Goal: Information Seeking & Learning: Check status

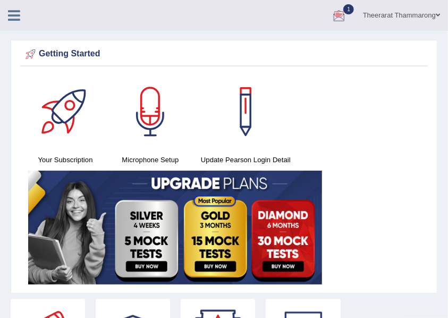
click at [334, 14] on div at bounding box center [339, 16] width 16 height 16
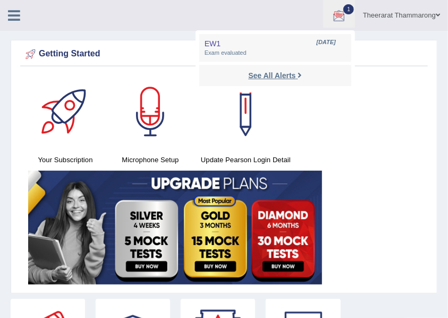
click at [261, 73] on strong "See All Alerts" at bounding box center [271, 75] width 47 height 8
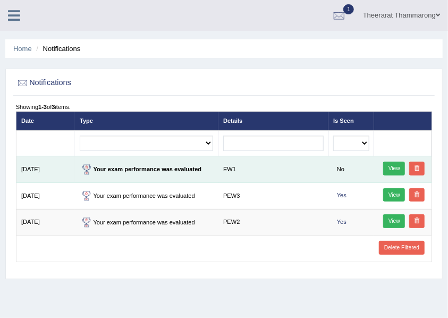
click at [395, 170] on link "View" at bounding box center [394, 168] width 22 height 14
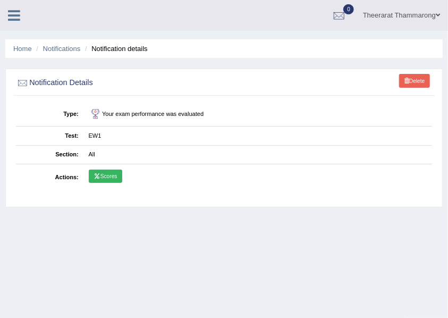
click at [106, 174] on link "Scores" at bounding box center [105, 176] width 33 height 14
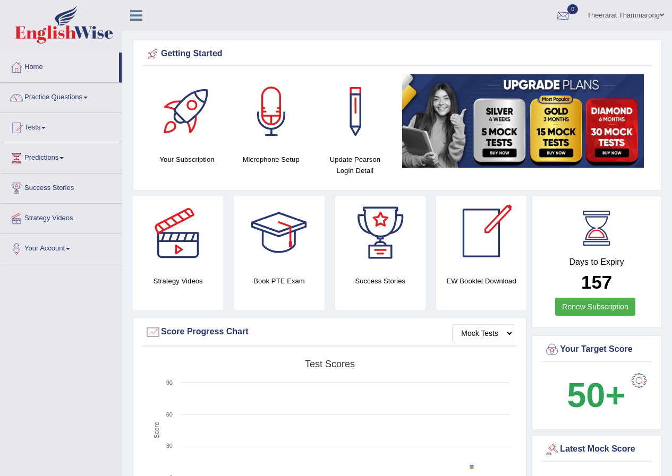
click at [447, 21] on div at bounding box center [563, 16] width 16 height 16
click at [447, 44] on strong "See All Alerts" at bounding box center [495, 44] width 47 height 8
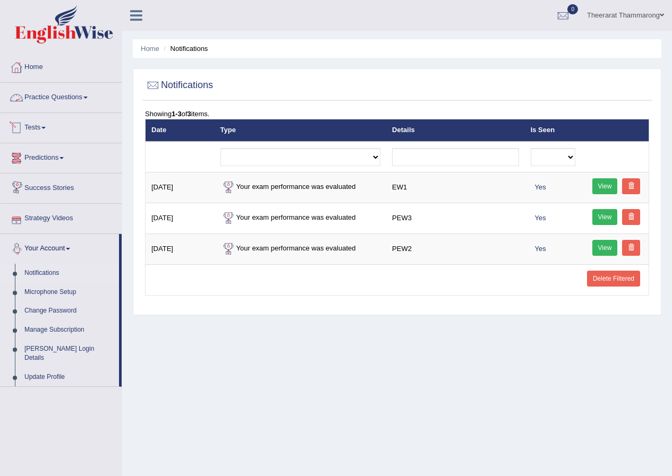
click at [42, 98] on link "Practice Questions" at bounding box center [61, 96] width 121 height 27
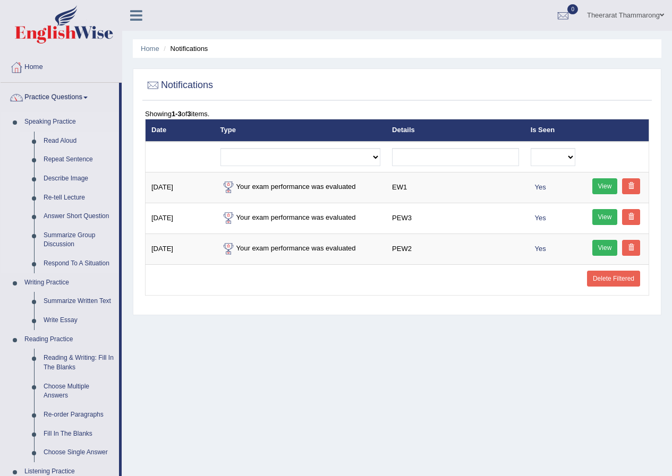
click at [63, 141] on link "Read Aloud" at bounding box center [79, 141] width 80 height 19
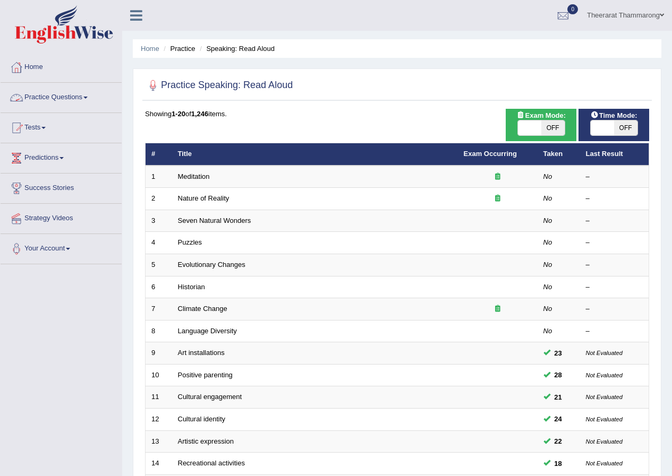
click at [43, 97] on link "Practice Questions" at bounding box center [61, 96] width 121 height 27
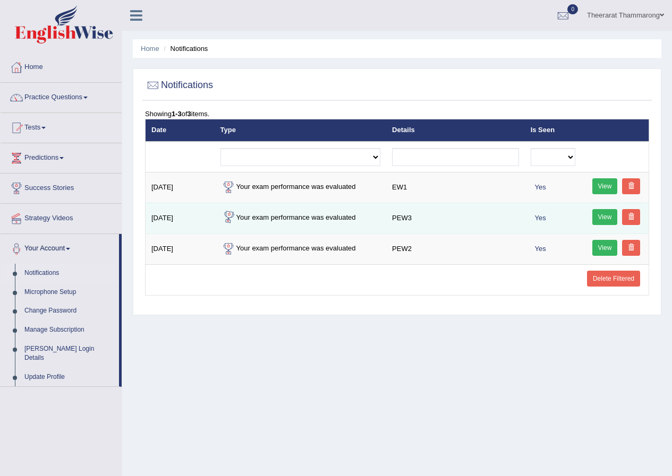
click at [263, 218] on td "Your exam performance was evaluated" at bounding box center [301, 218] width 172 height 31
click at [605, 218] on link "View" at bounding box center [604, 217] width 25 height 16
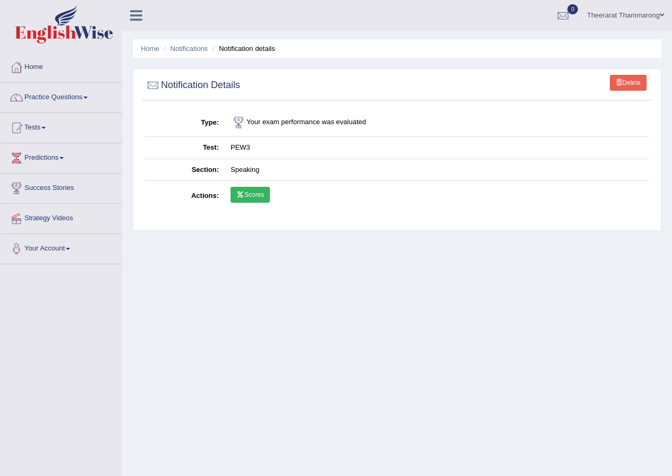
click at [254, 192] on link "Scores" at bounding box center [249, 195] width 39 height 16
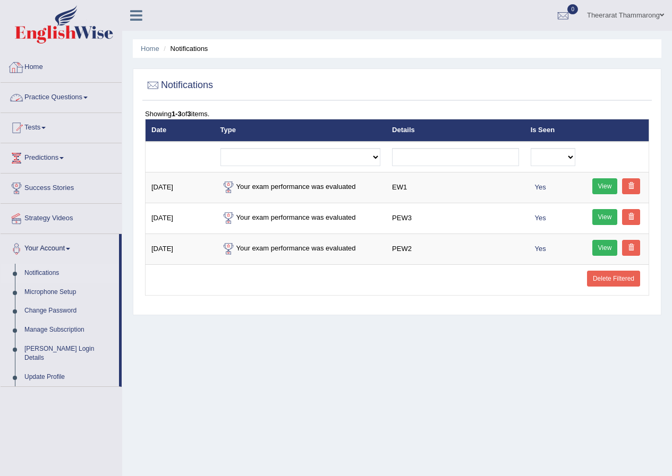
click at [40, 97] on link "Practice Questions" at bounding box center [61, 96] width 121 height 27
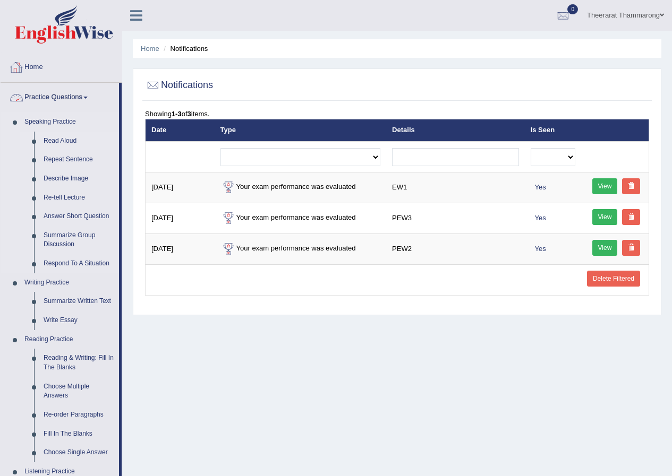
click at [54, 138] on link "Read Aloud" at bounding box center [79, 141] width 80 height 19
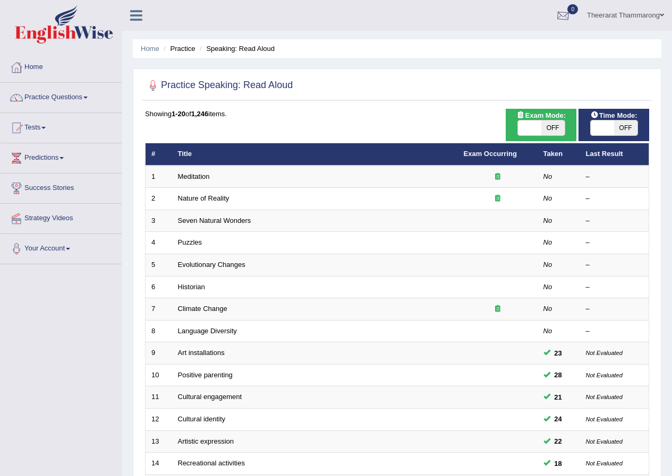
click at [565, 21] on div at bounding box center [563, 16] width 16 height 16
click at [478, 42] on strong "See All Alerts" at bounding box center [495, 44] width 47 height 8
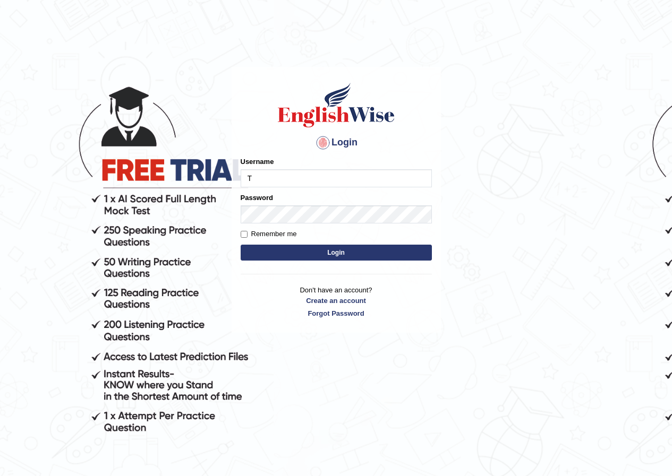
type input "Tia50"
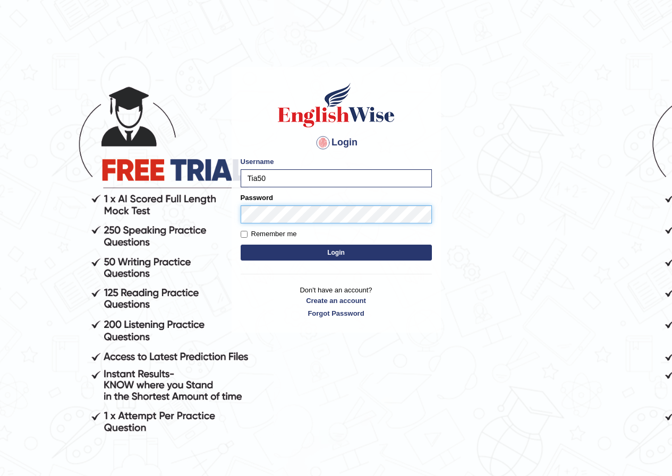
click at [241, 245] on button "Login" at bounding box center [336, 253] width 191 height 16
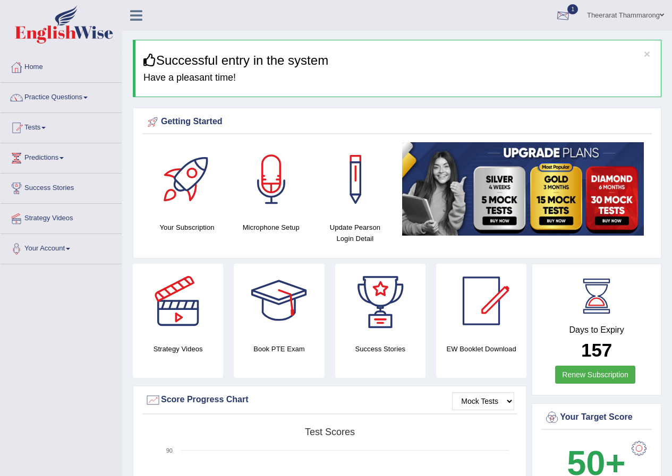
click at [561, 15] on div at bounding box center [563, 16] width 16 height 16
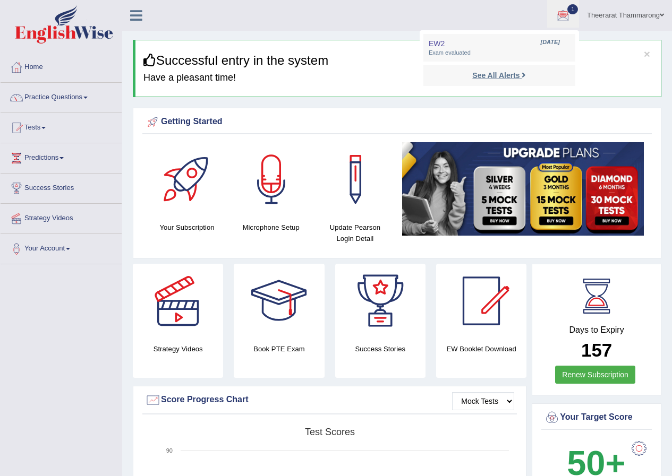
click at [512, 74] on strong "See All Alerts" at bounding box center [495, 75] width 47 height 8
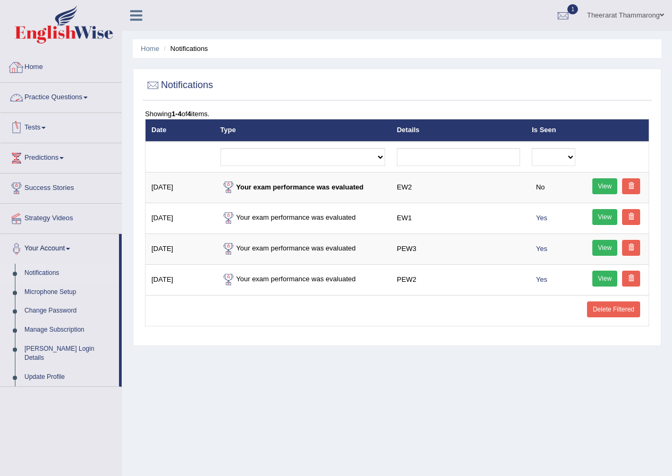
click at [39, 67] on link "Home" at bounding box center [61, 66] width 121 height 27
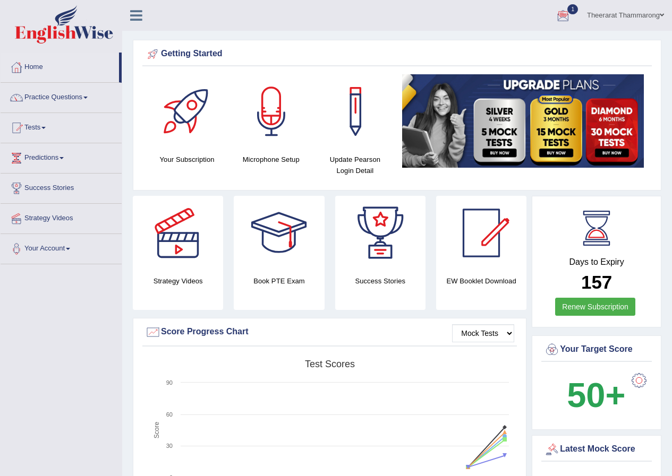
click at [561, 17] on div at bounding box center [563, 16] width 16 height 16
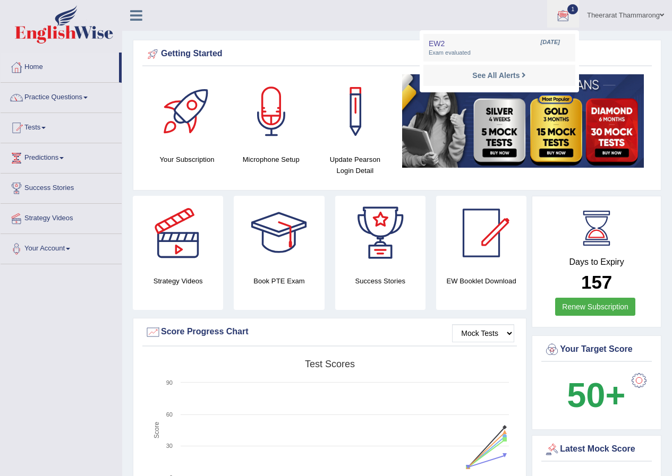
click at [363, 40] on div "Getting Started Your Subscription Microphone Setup Update Pearson Login Detail ×" at bounding box center [397, 115] width 528 height 151
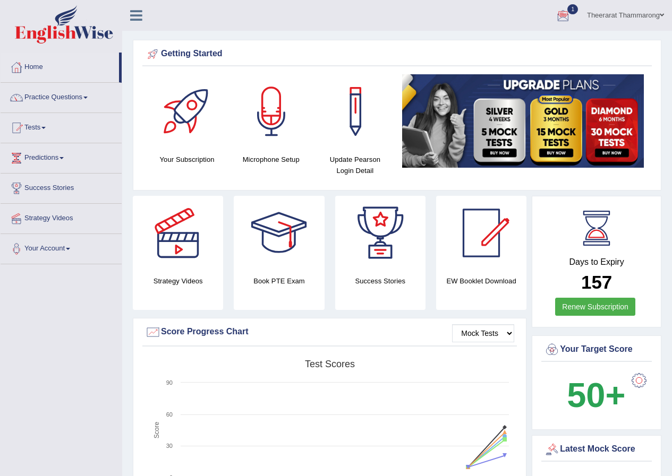
click at [637, 13] on link "Theerarat Thammarong" at bounding box center [625, 14] width 93 height 28
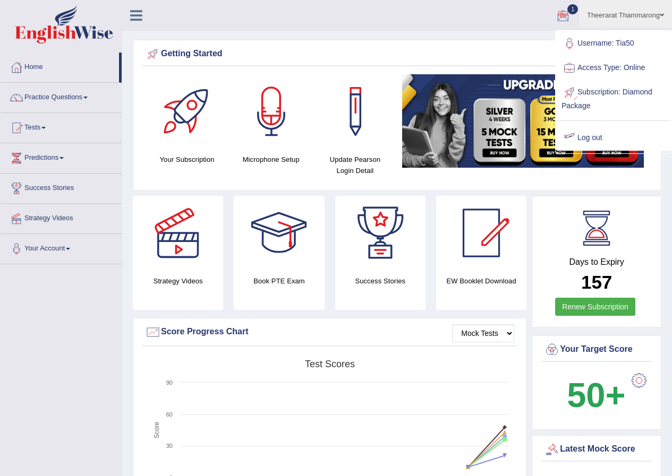
click at [584, 137] on link "Log out" at bounding box center [613, 138] width 115 height 24
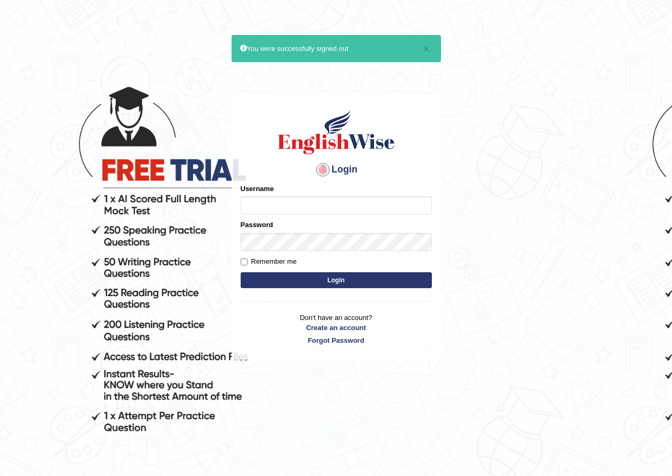
click at [281, 206] on input "Username" at bounding box center [336, 205] width 191 height 18
type input "Tia50"
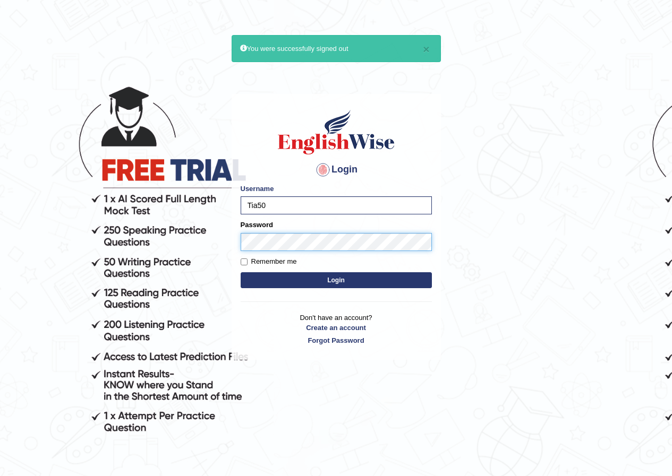
click at [241, 272] on button "Login" at bounding box center [336, 280] width 191 height 16
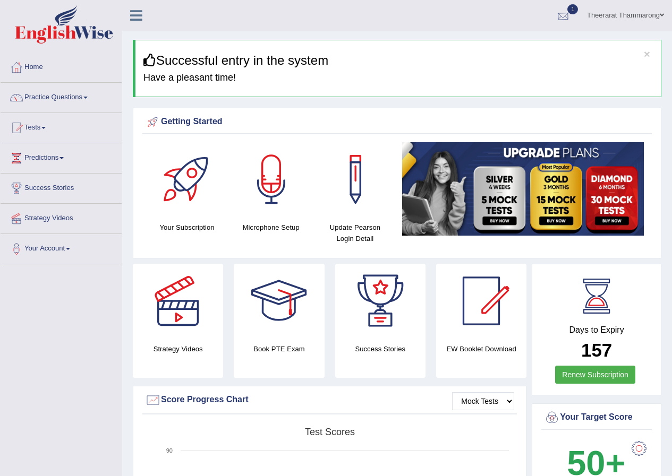
click at [558, 15] on div at bounding box center [563, 16] width 16 height 16
click at [494, 74] on strong "See All Alerts" at bounding box center [495, 75] width 47 height 8
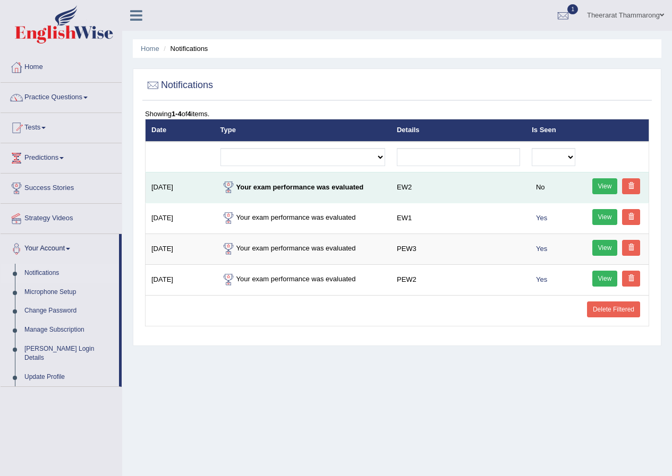
click at [600, 185] on link "View" at bounding box center [604, 186] width 25 height 16
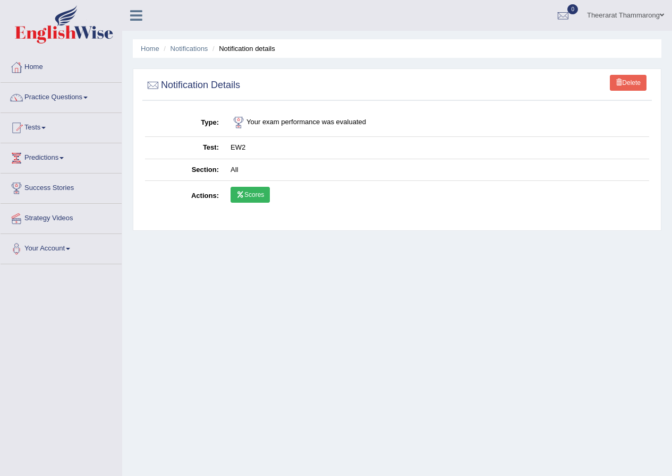
click at [250, 192] on link "Scores" at bounding box center [249, 195] width 39 height 16
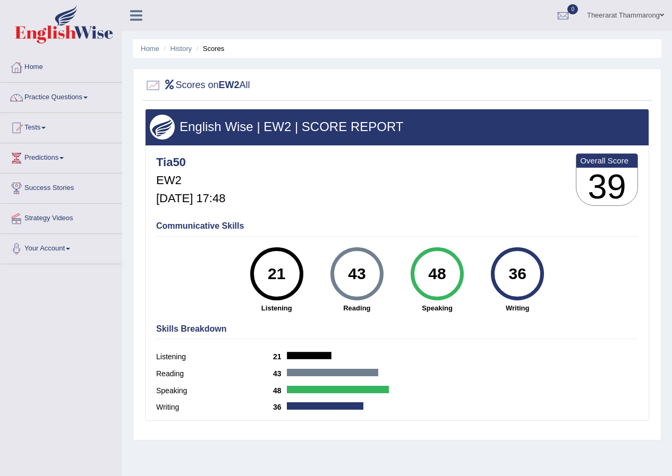
click at [627, 15] on link "Theerarat Thammarong" at bounding box center [625, 14] width 93 height 28
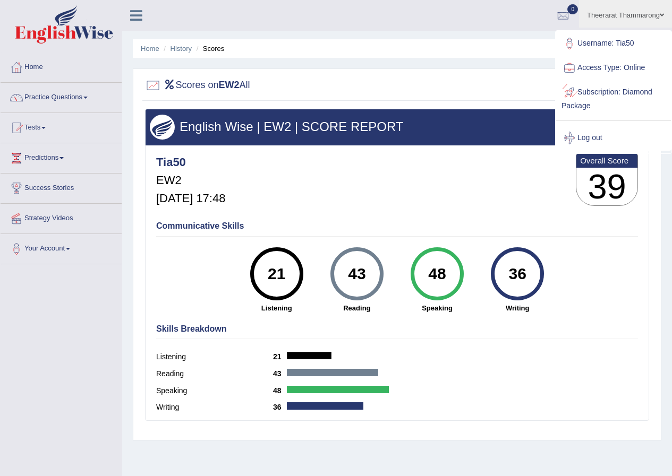
click at [581, 348] on div "Skills Breakdown Listening 21 Reading 43 Speaking 48 Writing 36" at bounding box center [396, 369] width 487 height 101
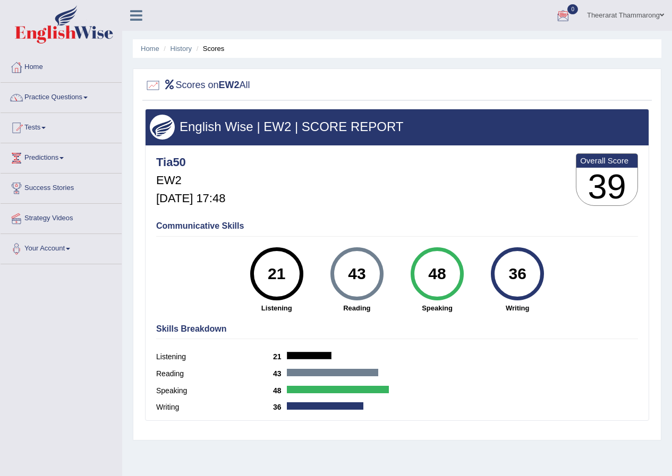
click at [603, 14] on link "Theerarat Thammarong" at bounding box center [625, 14] width 93 height 28
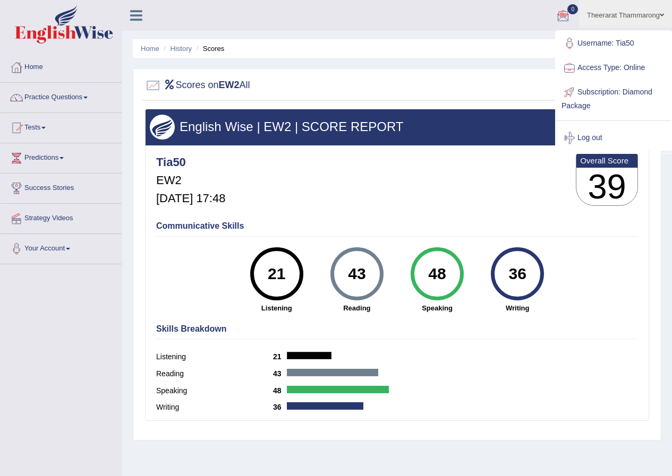
click at [588, 139] on link "Log out" at bounding box center [613, 138] width 115 height 24
